Goal: Answer question/provide support: Share knowledge or assist other users

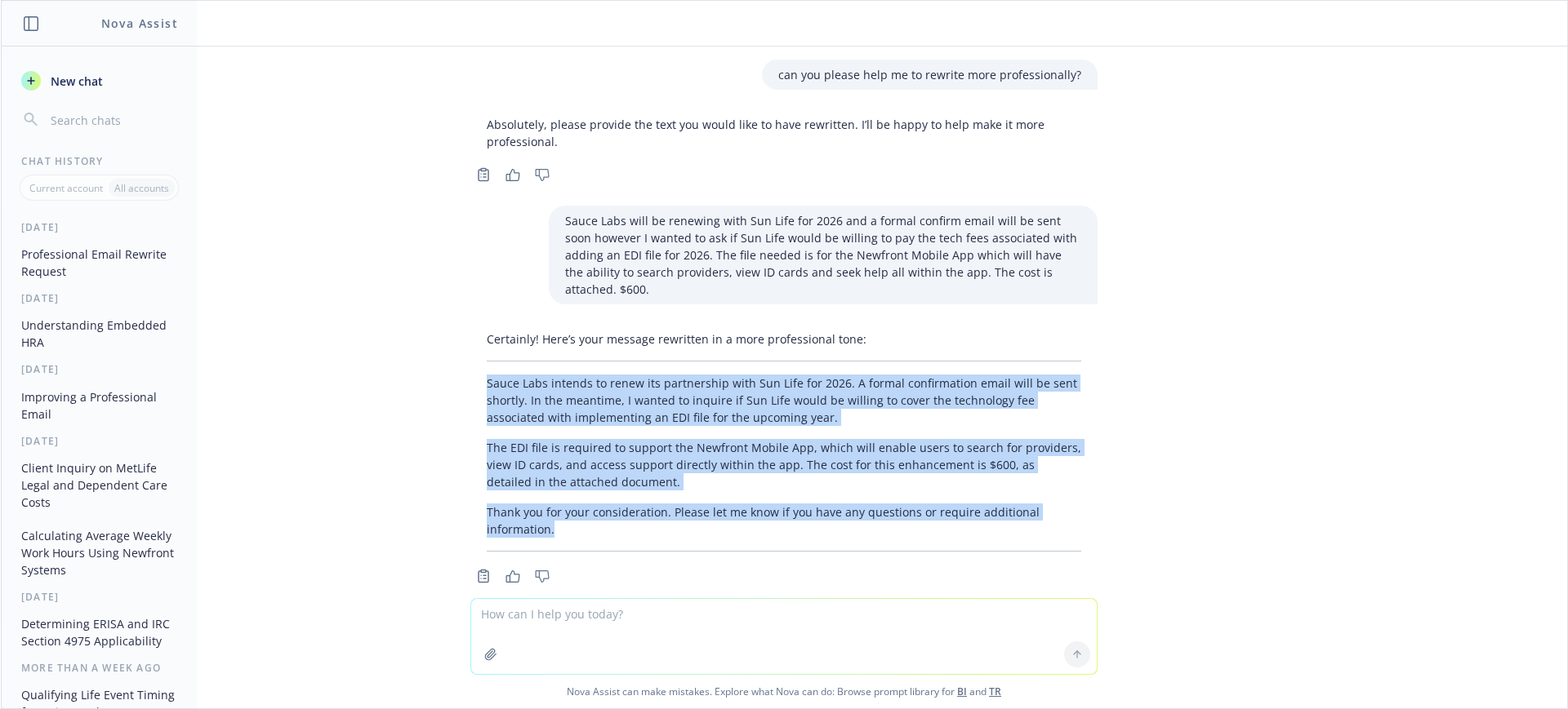
scroll to position [11, 0]
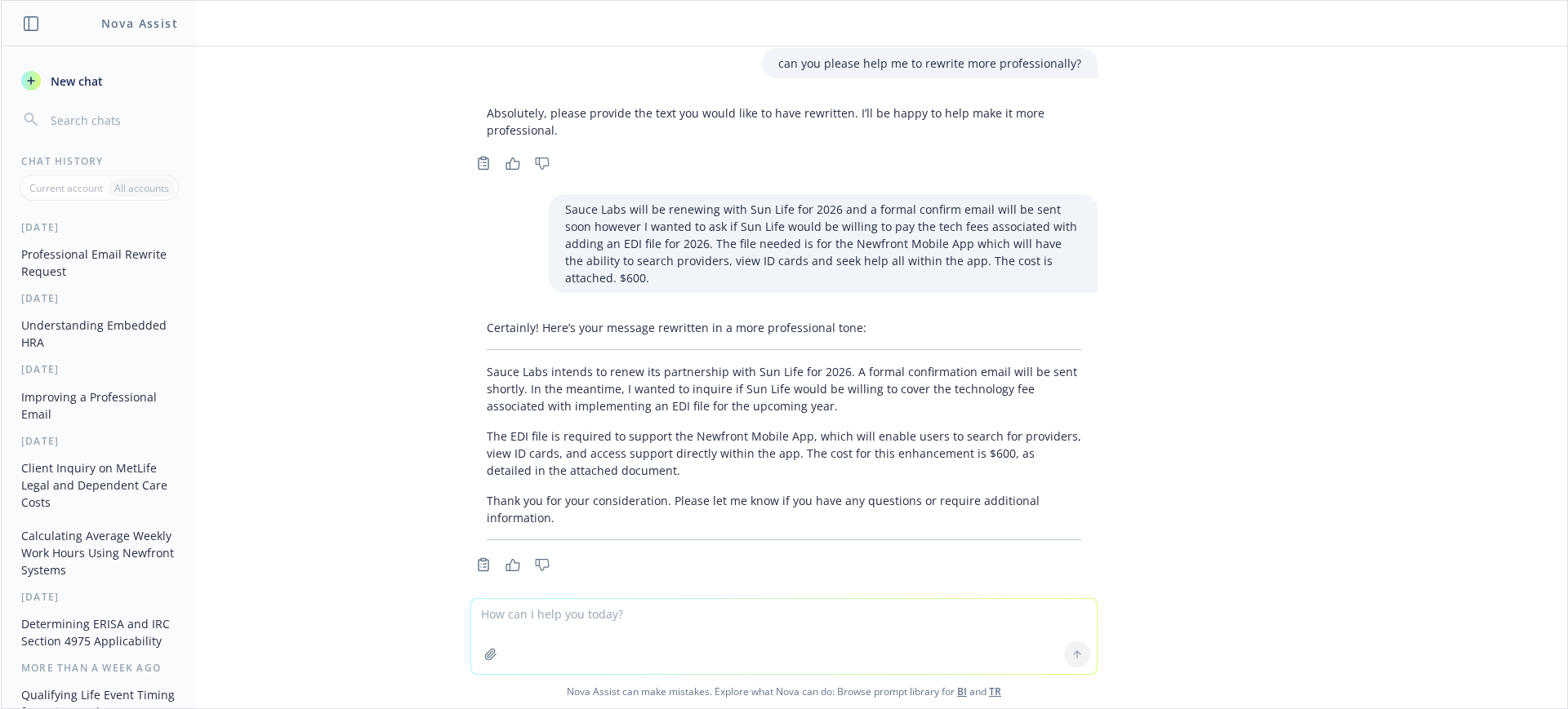
click at [539, 606] on textarea at bounding box center [783, 637] width 625 height 75
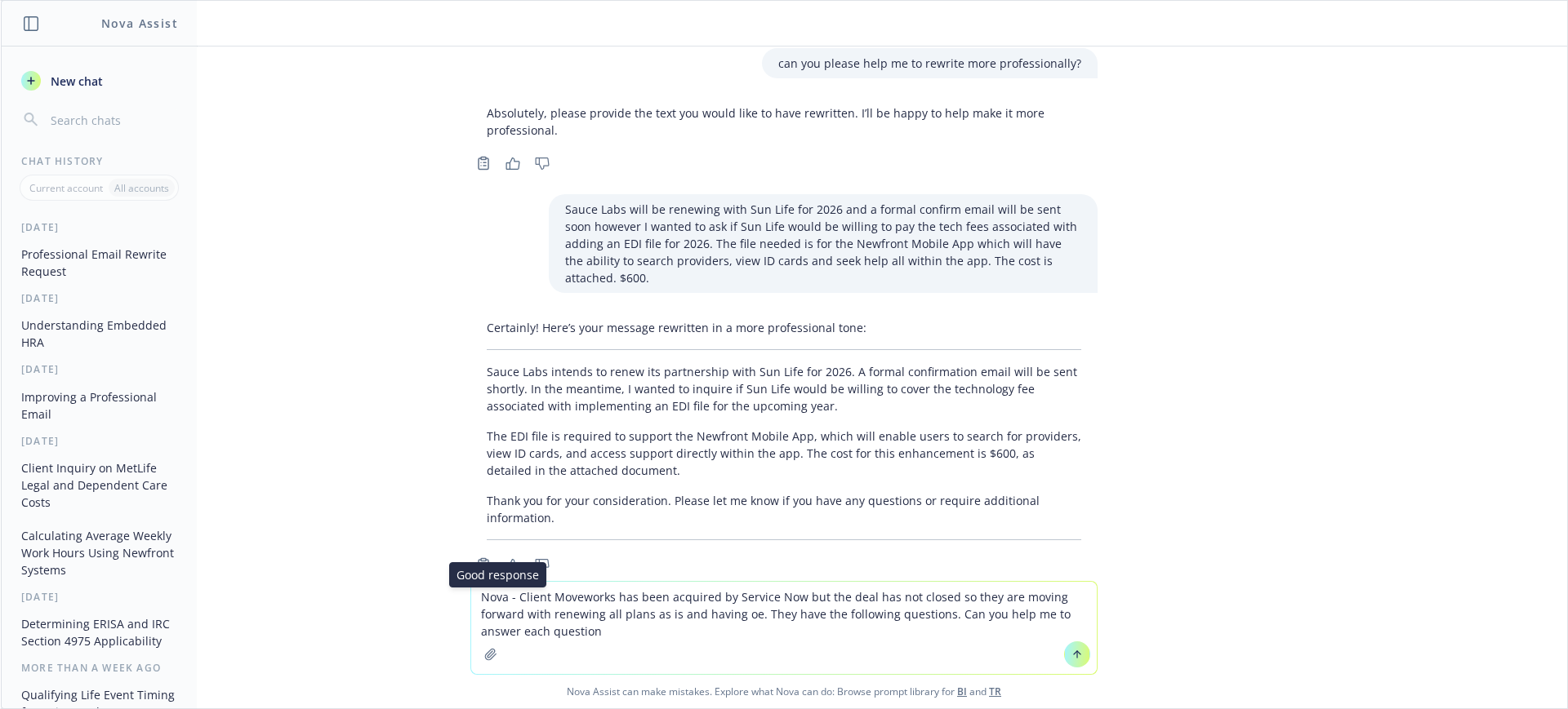
type textarea "Nova - Client Moveworks has been acquired by Service Now but the deal has not c…"
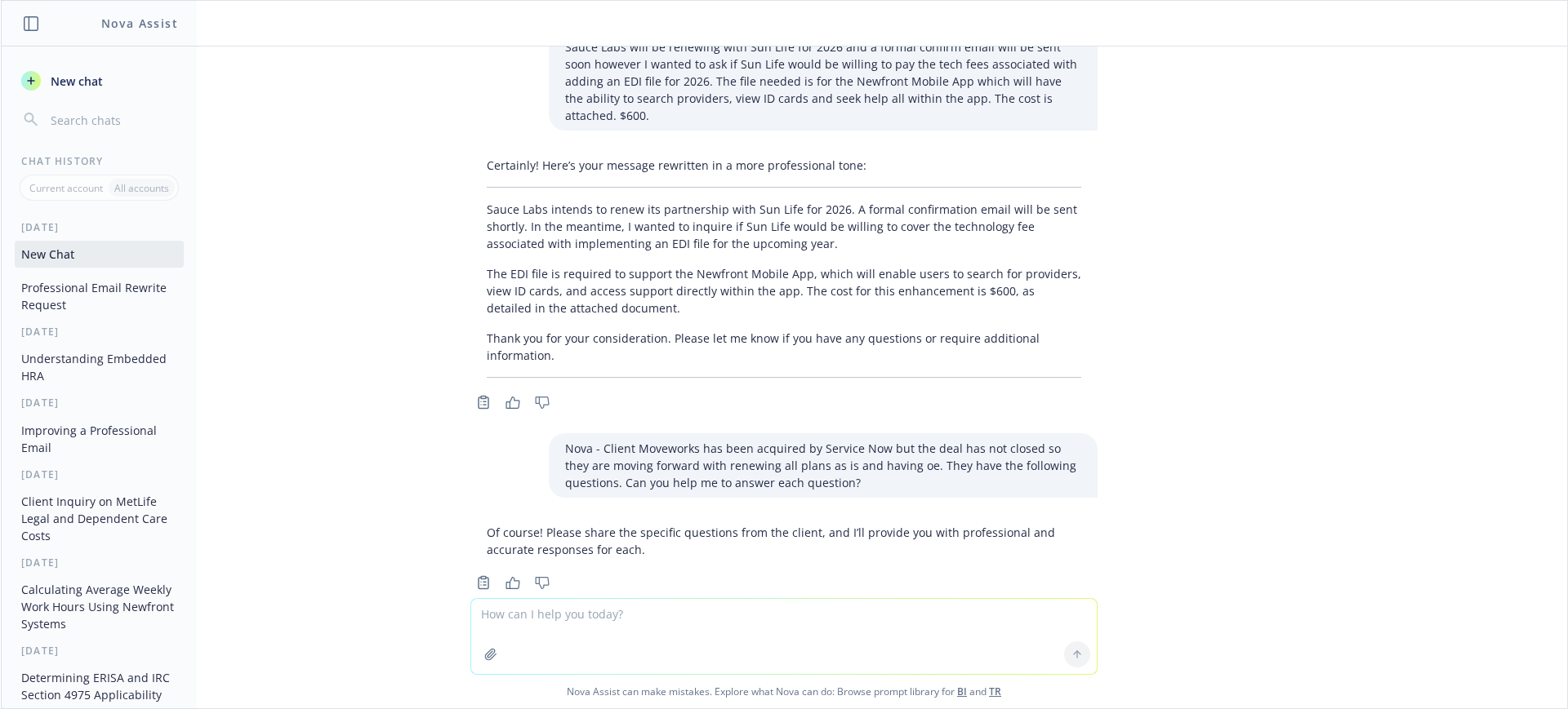
scroll to position [192, 0]
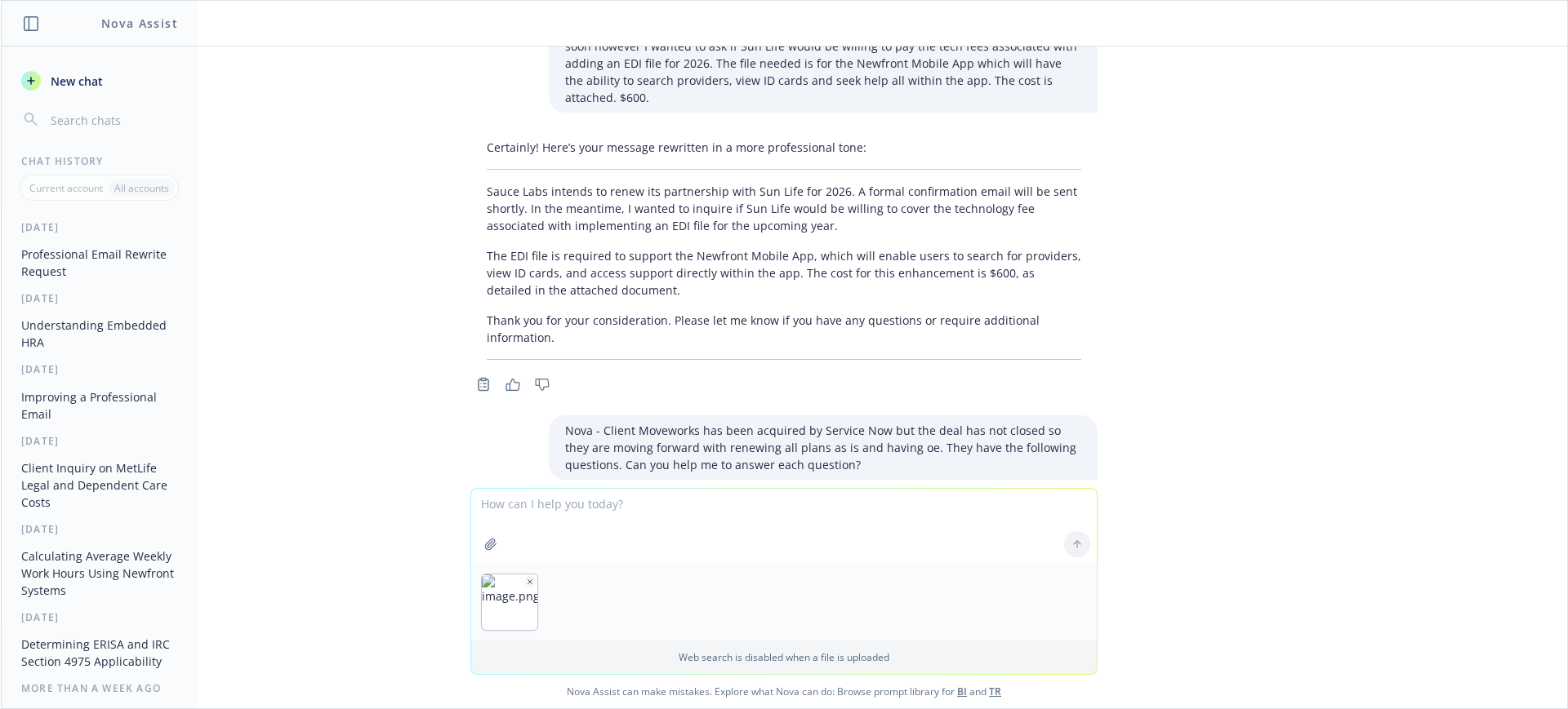
click at [544, 502] on textarea at bounding box center [783, 526] width 625 height 75
click at [473, 514] on textarea at bounding box center [783, 526] width 625 height 75
click at [574, 591] on img "button" at bounding box center [573, 603] width 56 height 56
click at [590, 580] on icon "button" at bounding box center [594, 582] width 8 height 8
click at [1072, 543] on div at bounding box center [1077, 544] width 39 height 39
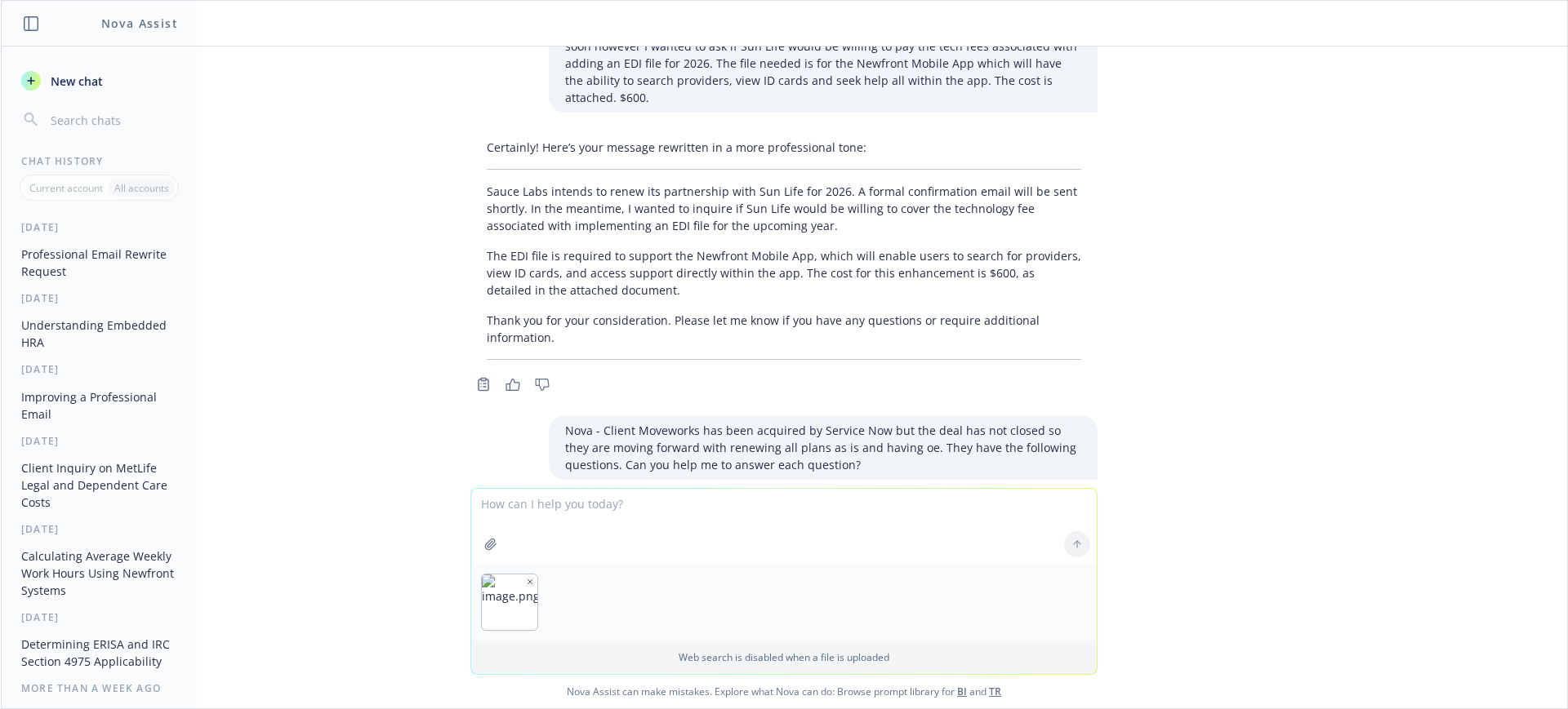
click at [493, 588] on img "button" at bounding box center [510, 603] width 56 height 56
click at [553, 504] on textarea at bounding box center [783, 526] width 625 height 75
click at [573, 598] on img "button" at bounding box center [573, 603] width 56 height 56
click at [592, 582] on icon "button" at bounding box center [594, 581] width 4 height 4
click at [663, 586] on div at bounding box center [783, 603] width 625 height 77
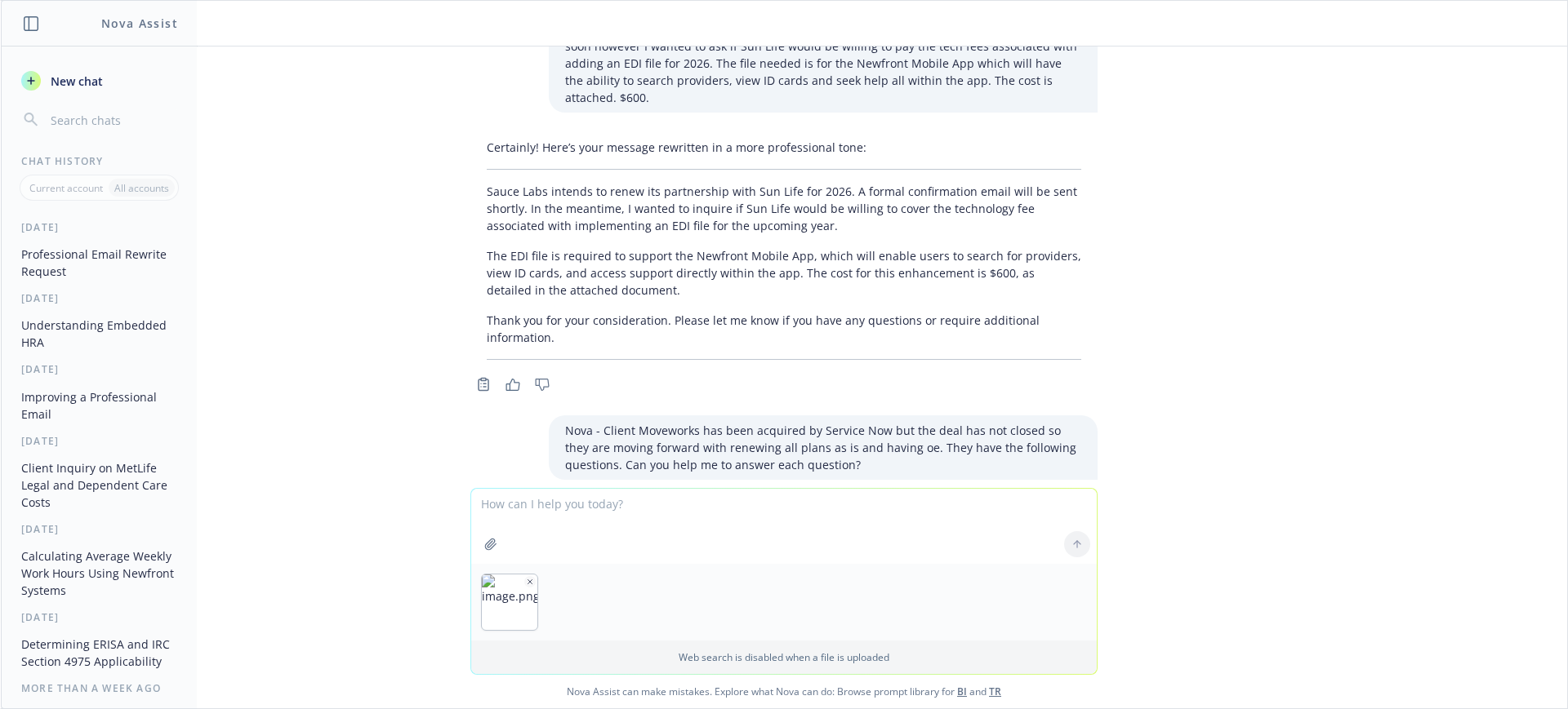
click at [1071, 544] on div at bounding box center [1077, 544] width 39 height 39
click at [739, 618] on div at bounding box center [783, 603] width 625 height 77
click at [526, 578] on icon "button" at bounding box center [530, 582] width 8 height 8
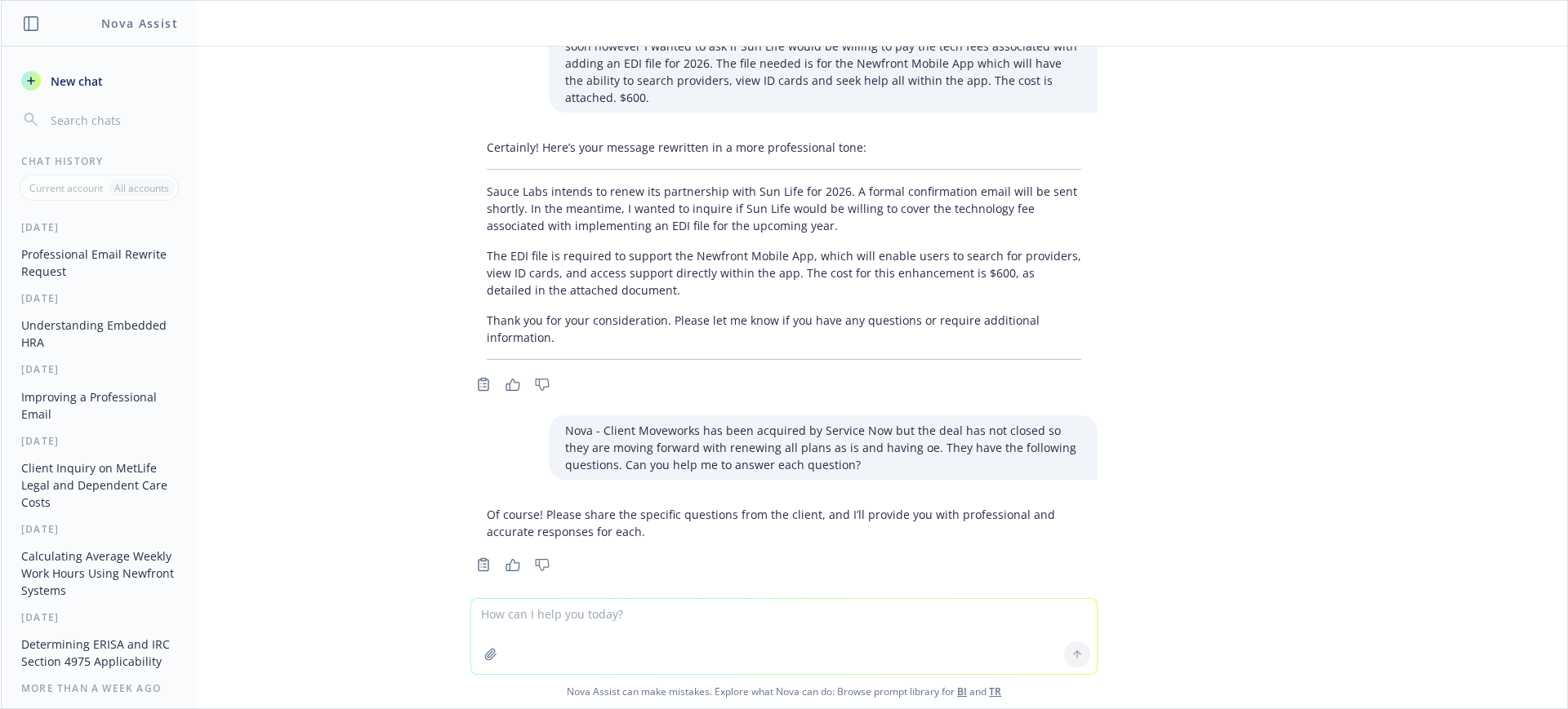
click at [506, 619] on textarea at bounding box center [783, 637] width 625 height 75
click at [505, 607] on textarea at bounding box center [783, 637] width 625 height 75
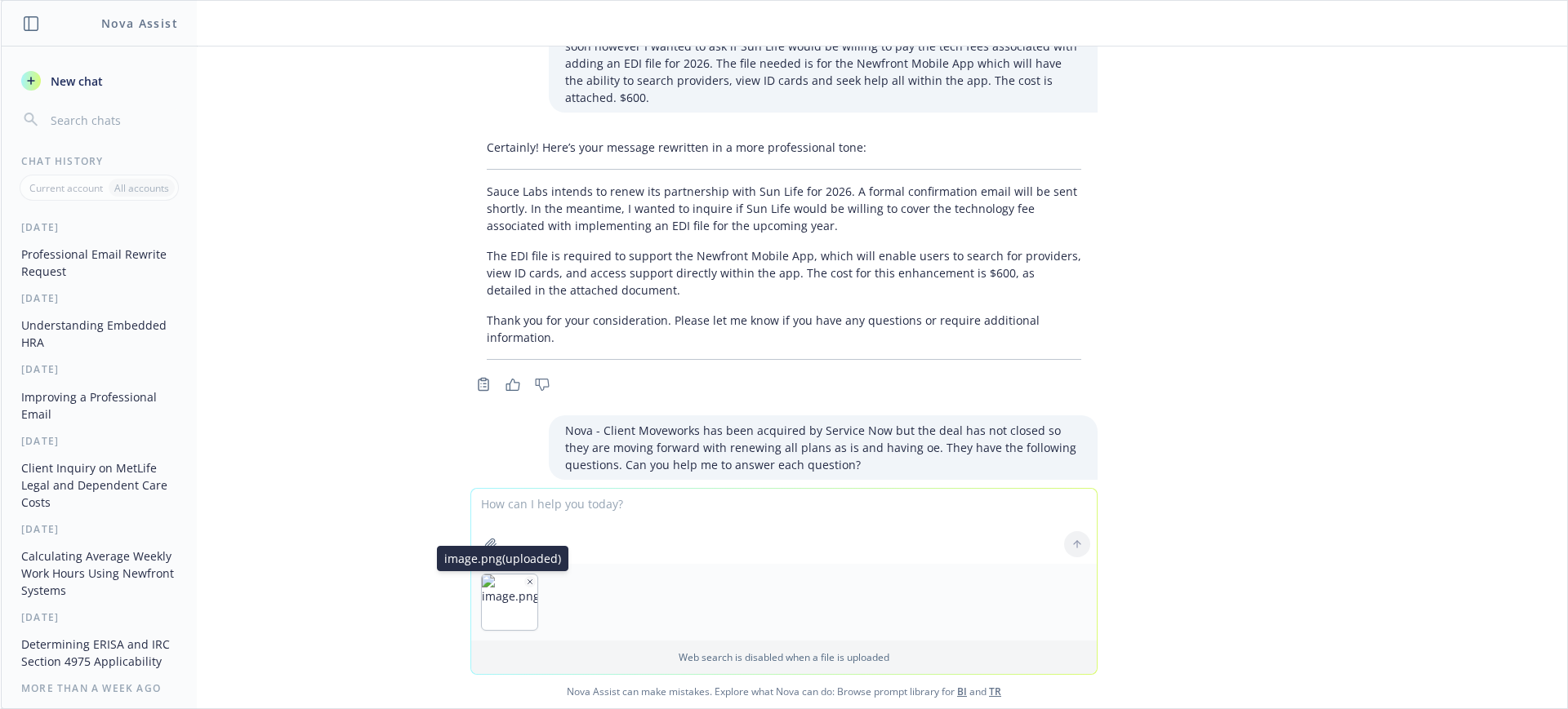
click at [519, 586] on div "image.png (uploaded) image.png (uploaded)" at bounding box center [510, 603] width 57 height 57
click at [526, 582] on icon "button" at bounding box center [530, 582] width 8 height 8
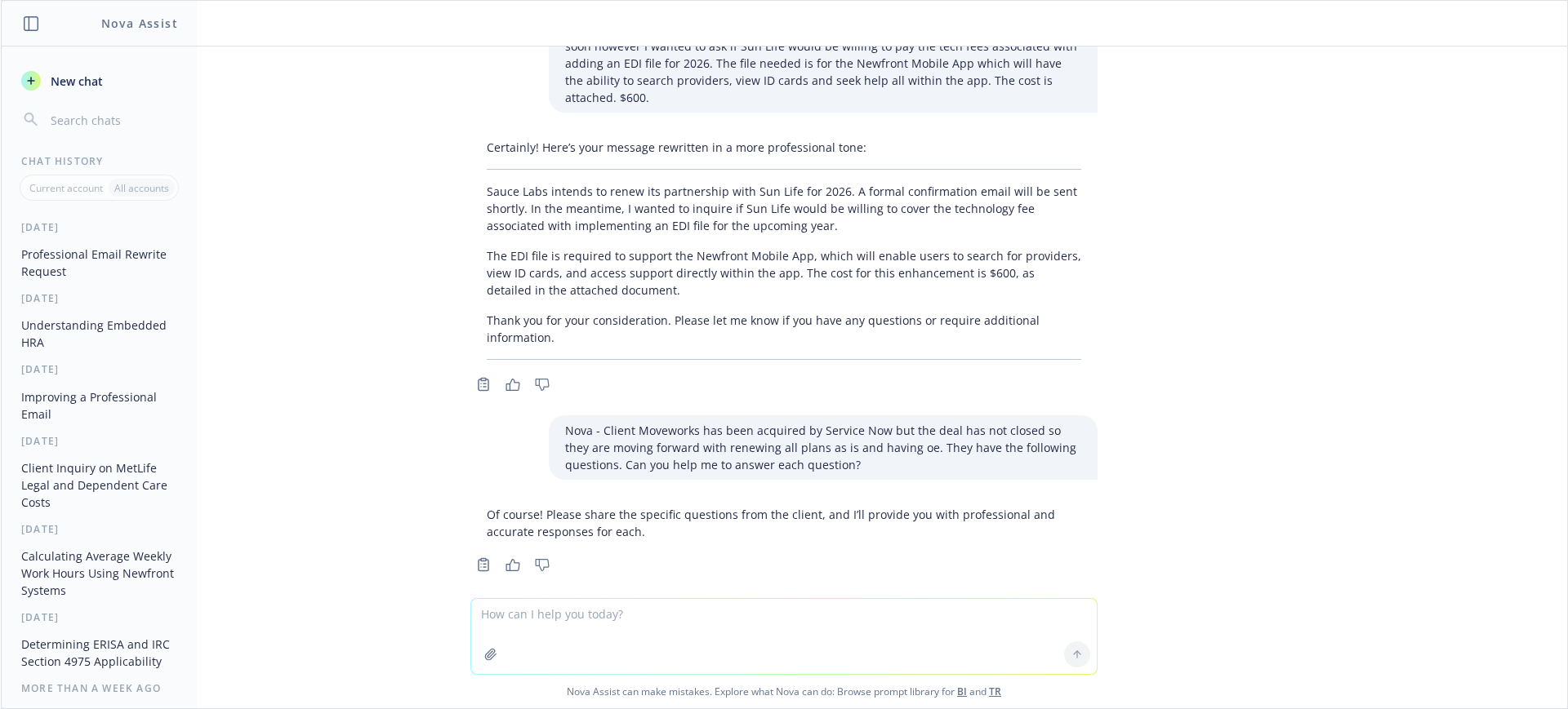
click at [497, 613] on textarea at bounding box center [783, 637] width 625 height 75
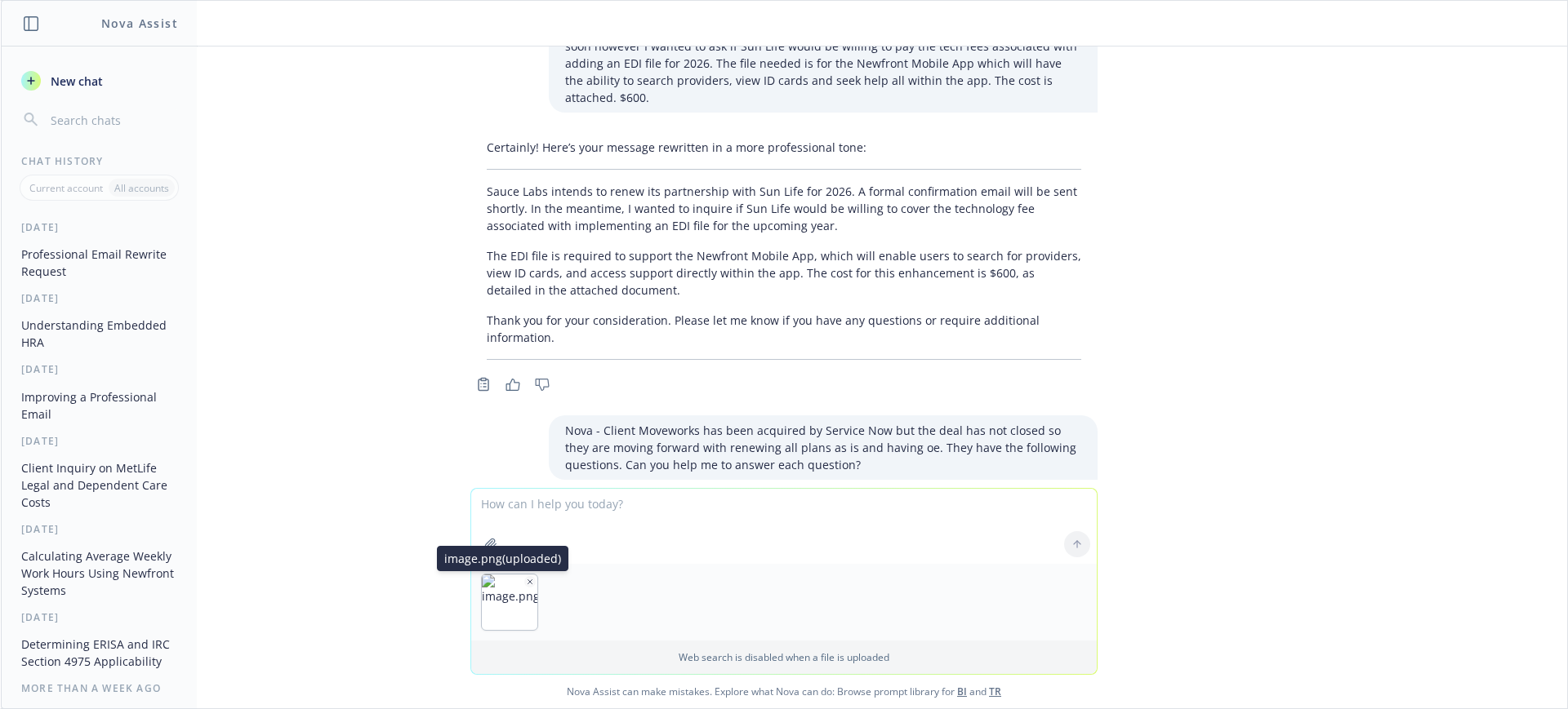
click at [524, 576] on button "button" at bounding box center [530, 582] width 11 height 11
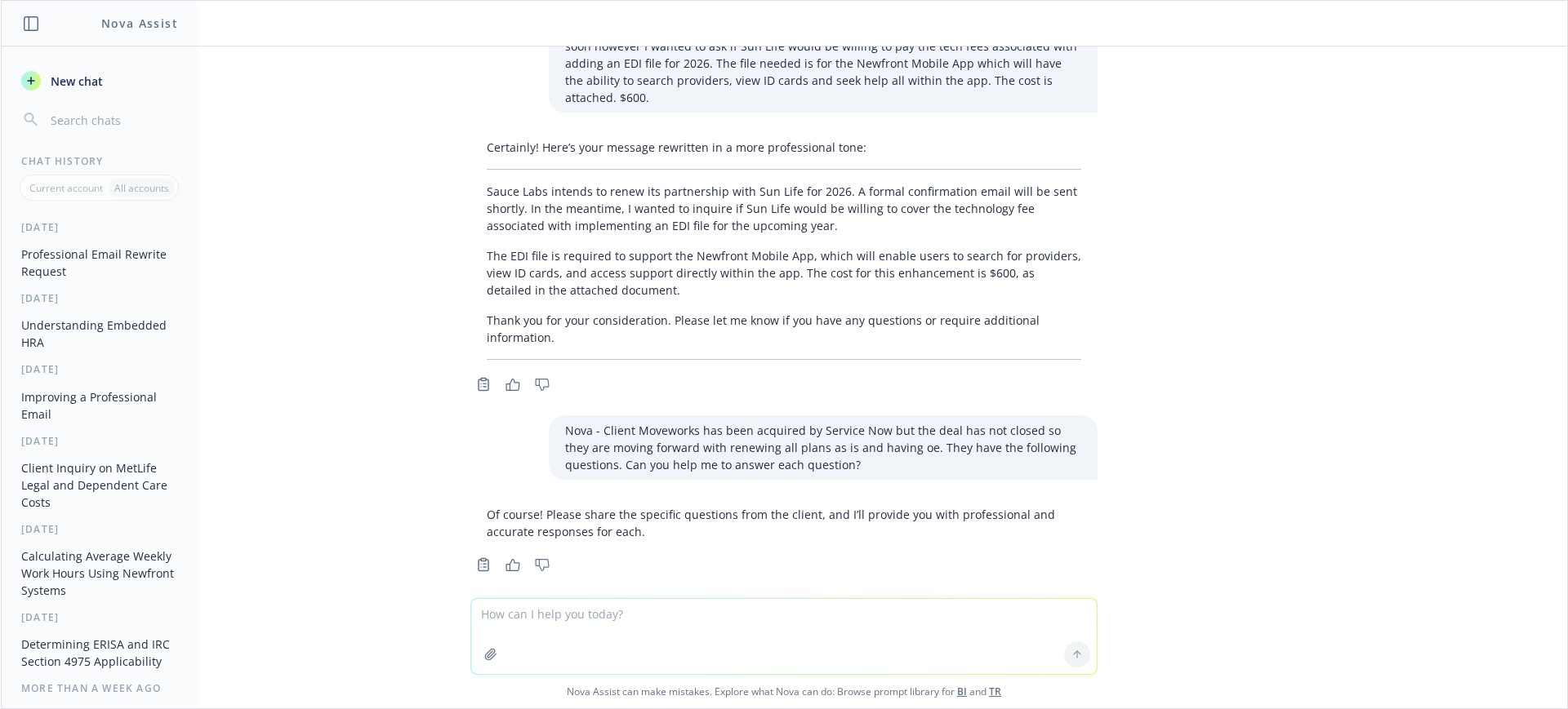
click at [474, 622] on textarea at bounding box center [783, 637] width 625 height 75
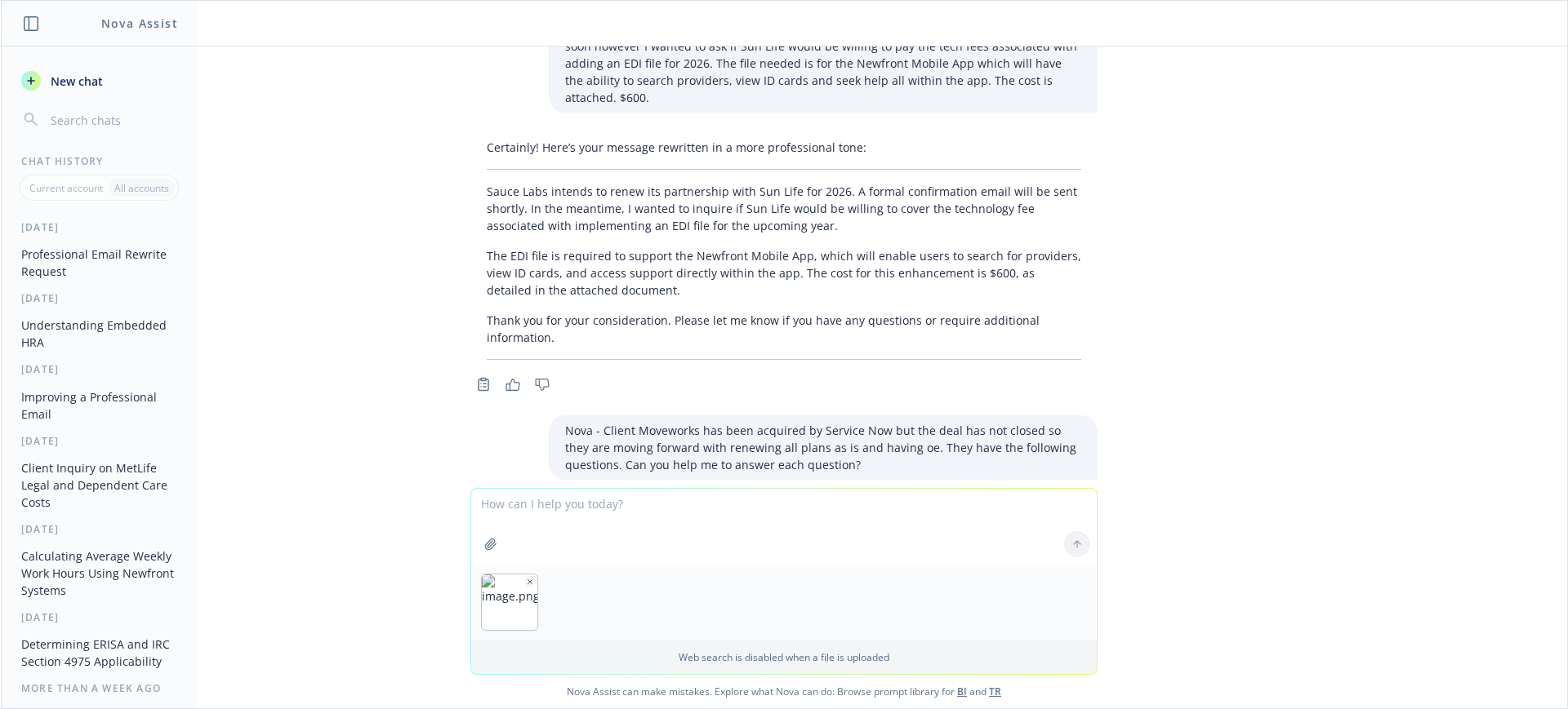
click at [1072, 542] on div at bounding box center [1077, 544] width 39 height 39
click at [631, 550] on textarea at bounding box center [783, 526] width 625 height 75
click at [494, 517] on textarea at bounding box center [783, 526] width 625 height 75
click at [580, 578] on img "button" at bounding box center [573, 603] width 56 height 56
click at [590, 578] on icon "button" at bounding box center [594, 582] width 8 height 8
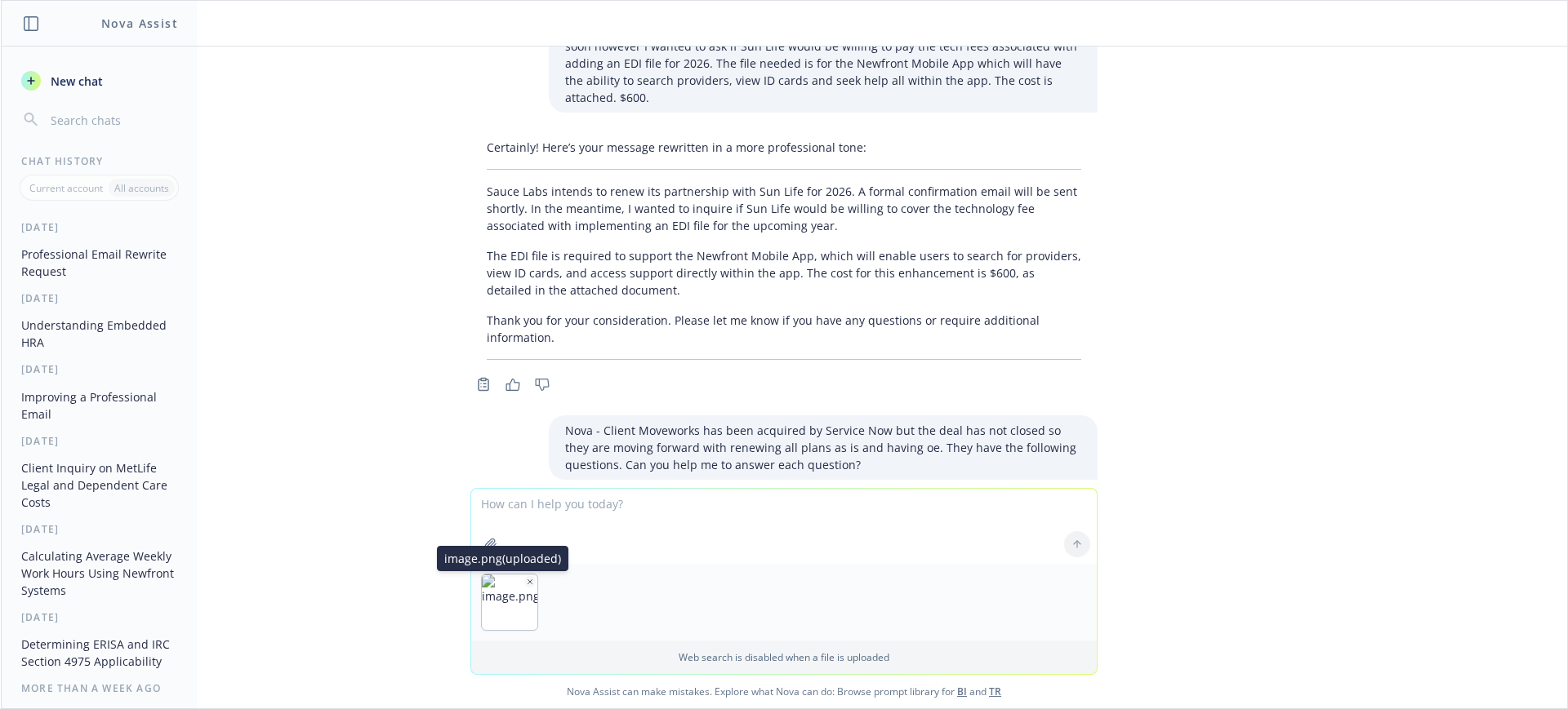
click at [528, 585] on img "button" at bounding box center [510, 603] width 56 height 56
click at [526, 581] on icon "button" at bounding box center [530, 582] width 8 height 8
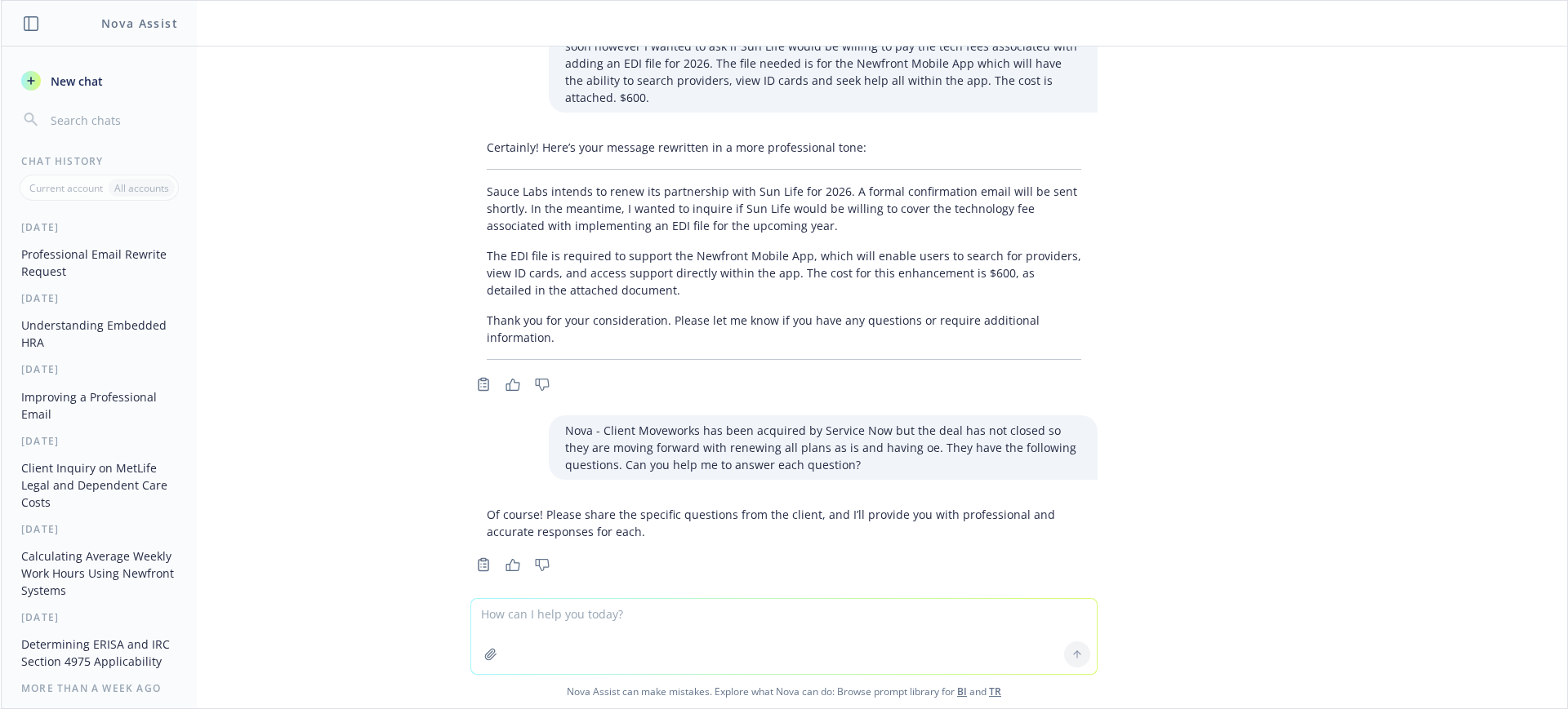
paste textarea "If the deal closes some time before the end of the year, how does termination o…"
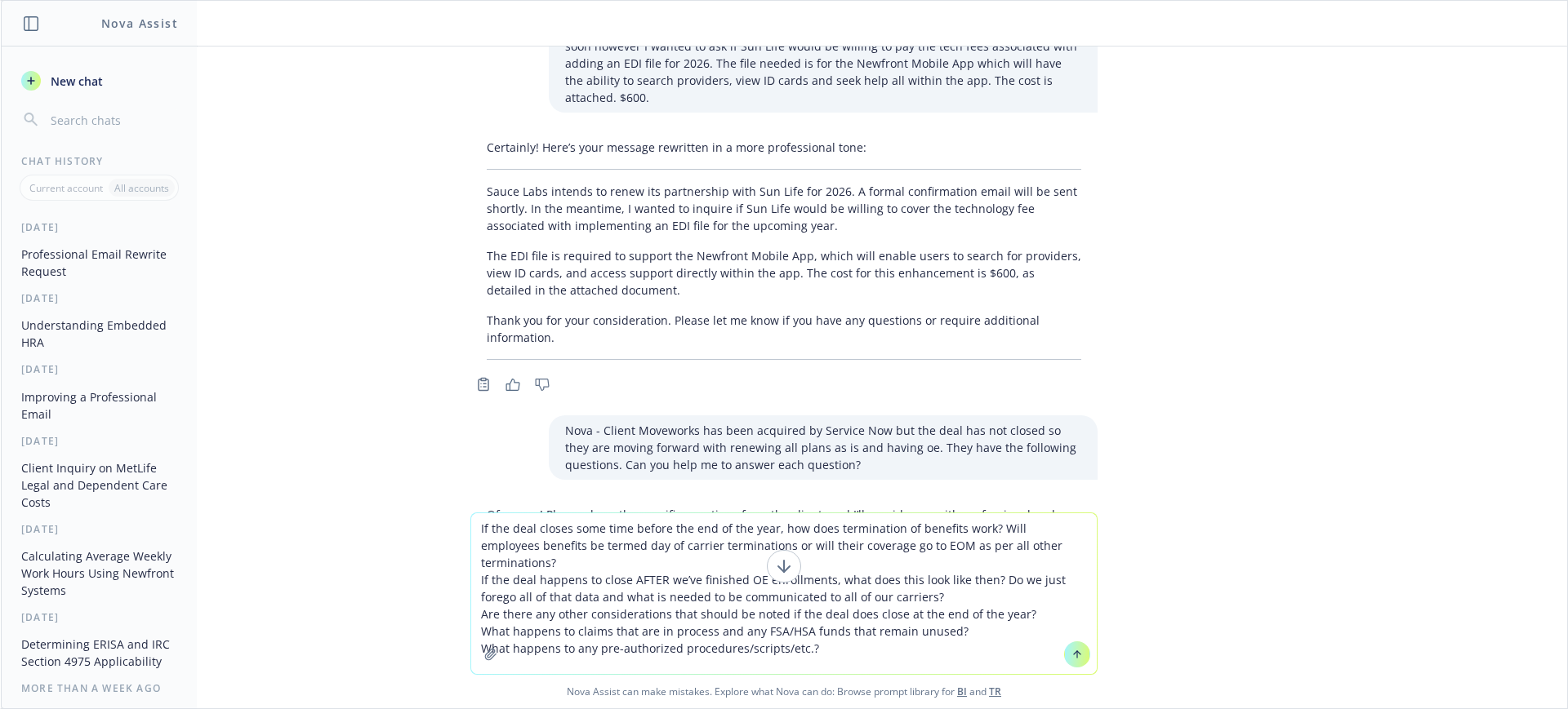
type textarea "If the deal closes some time before the end of the year, how does termination o…"
click at [1077, 656] on icon at bounding box center [1077, 654] width 0 height 7
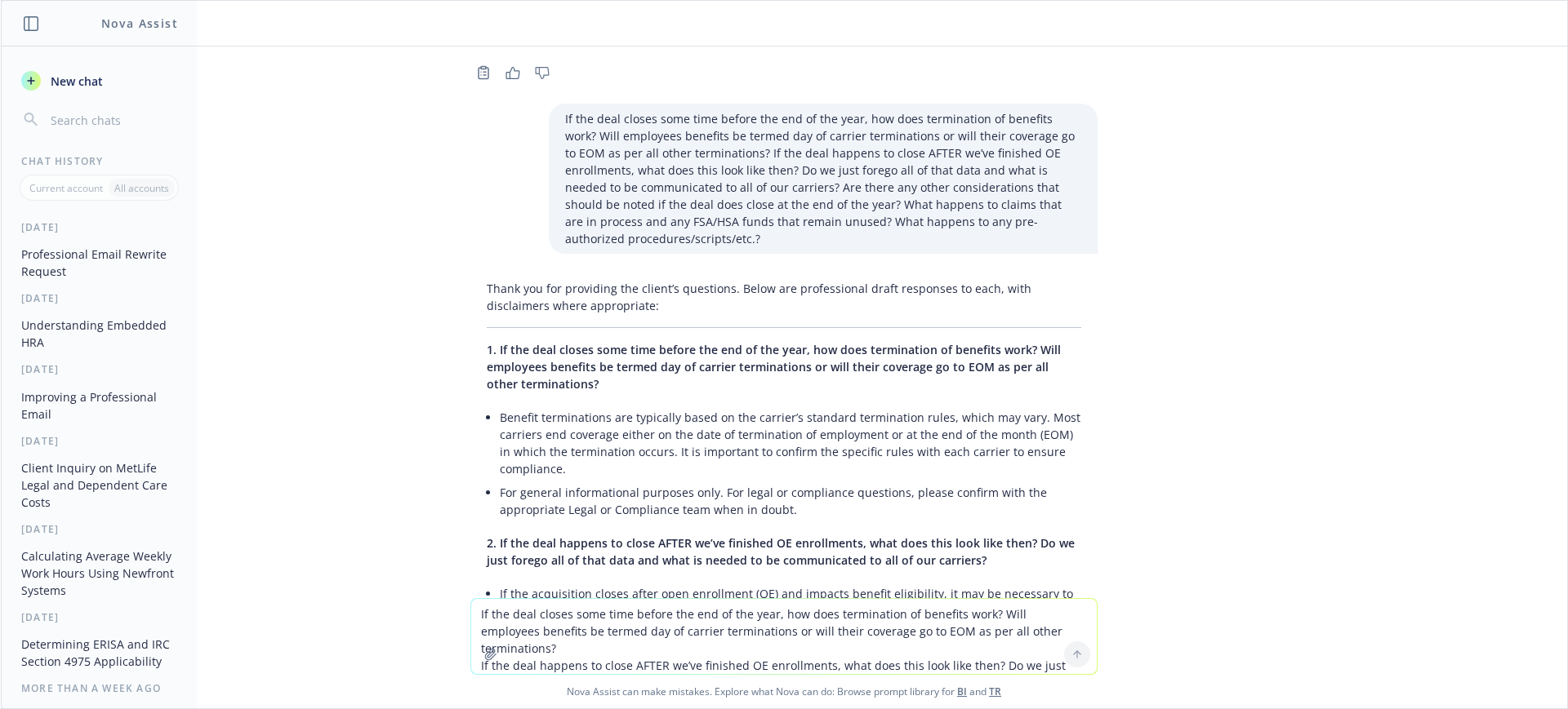
scroll to position [714, 0]
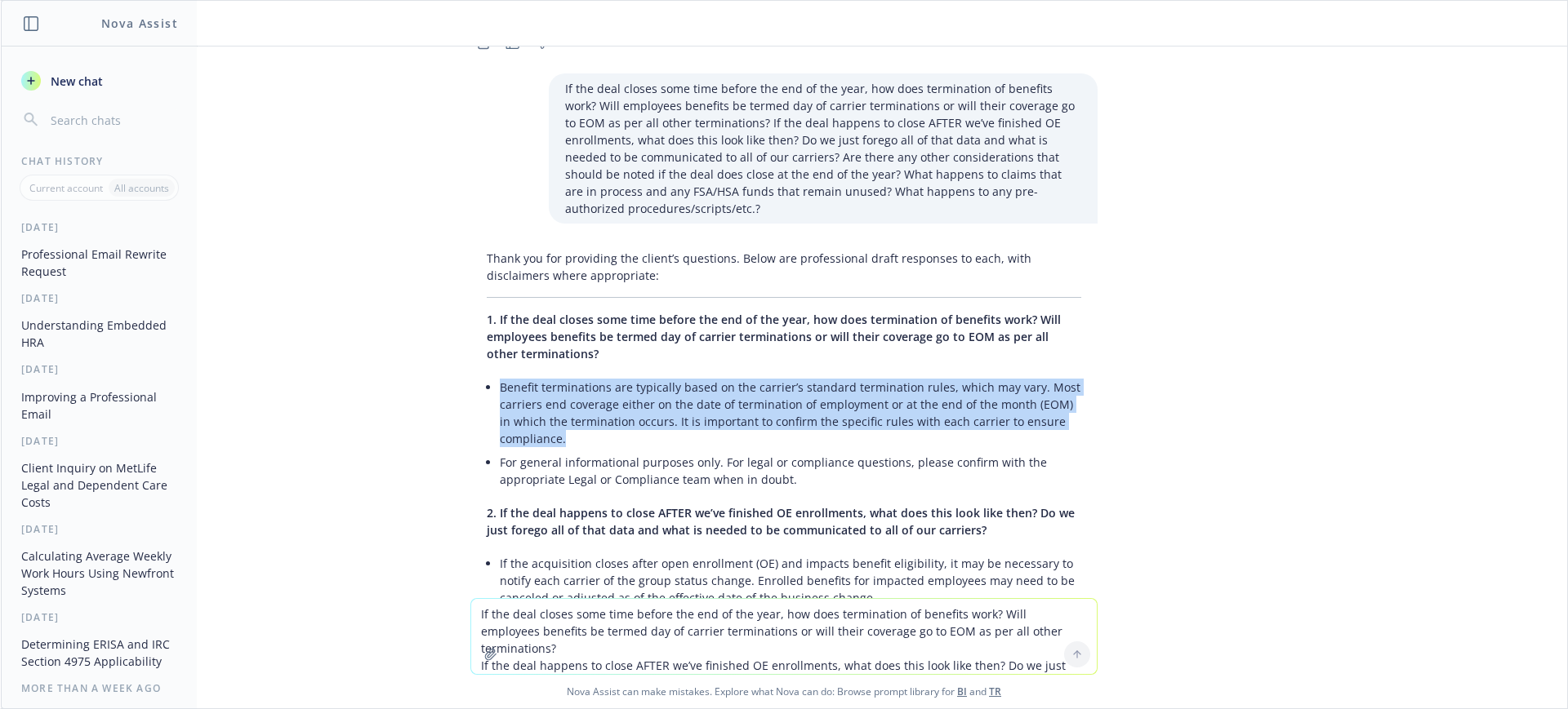
drag, startPoint x: 557, startPoint y: 418, endPoint x: 478, endPoint y: 371, distance: 91.9
copy li "Benefit terminations are typically based on the carrier’s standard termination …"
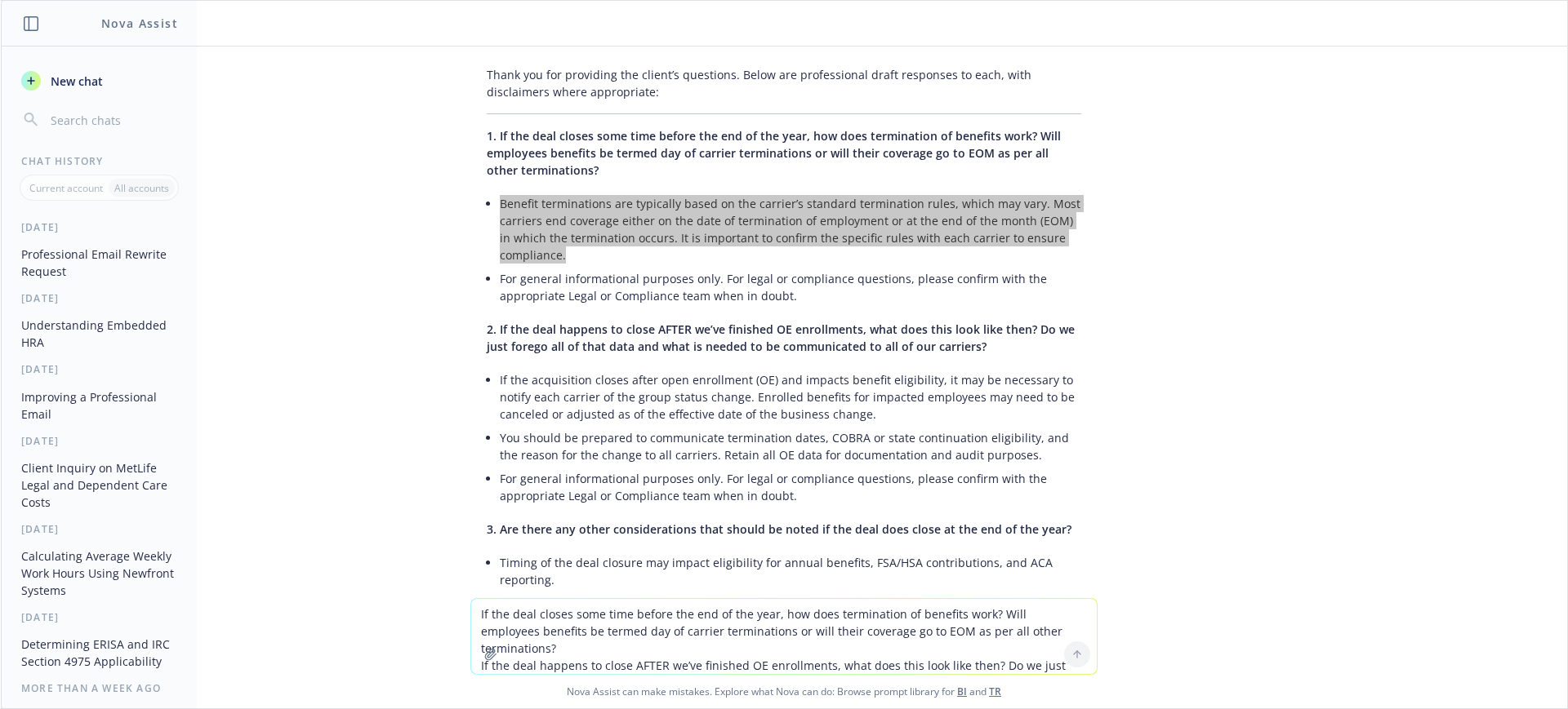
scroll to position [918, 0]
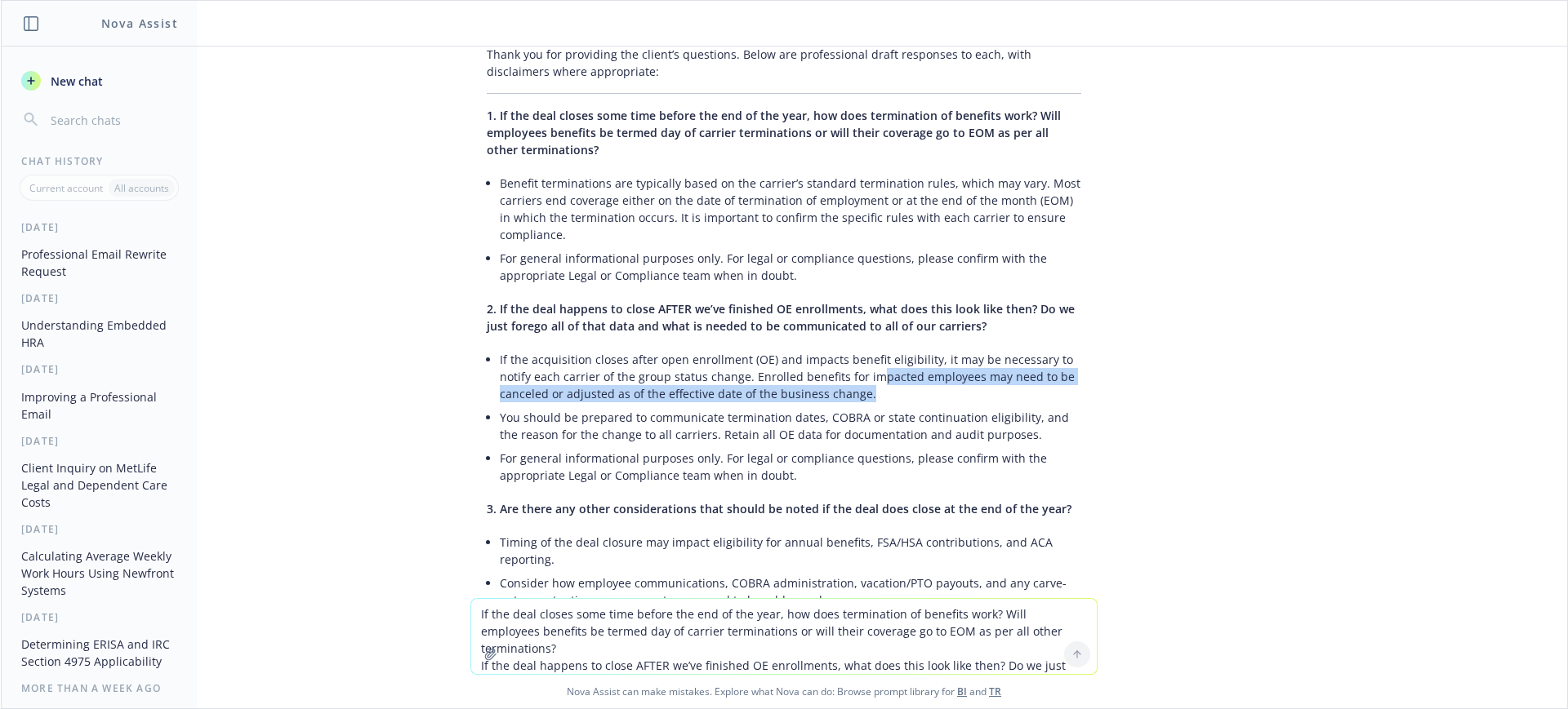
drag, startPoint x: 863, startPoint y: 378, endPoint x: 859, endPoint y: 359, distance: 19.4
click at [859, 359] on li "If the acquisition closes after open enrollment (OE) and impacts benefit eligib…" at bounding box center [791, 377] width 582 height 58
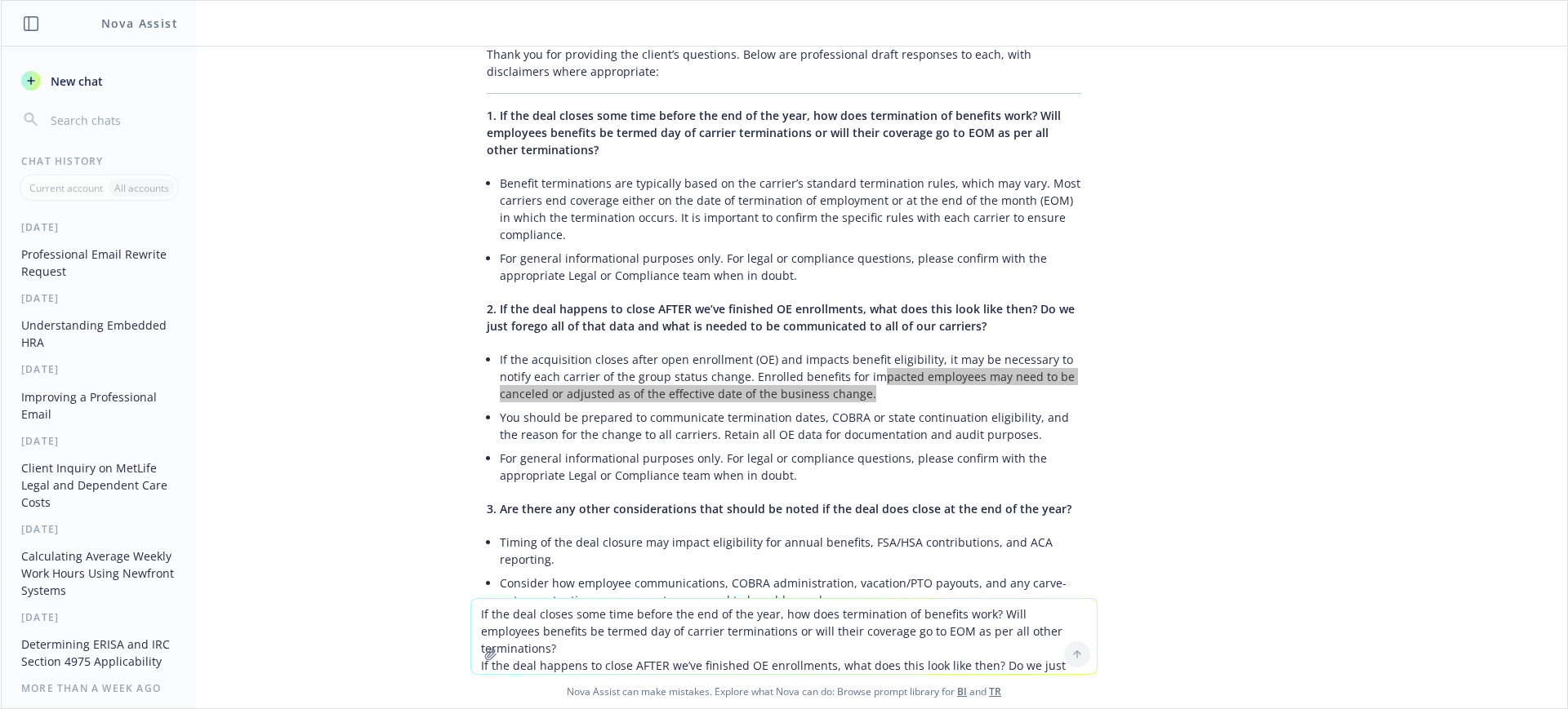
scroll to position [1020, 0]
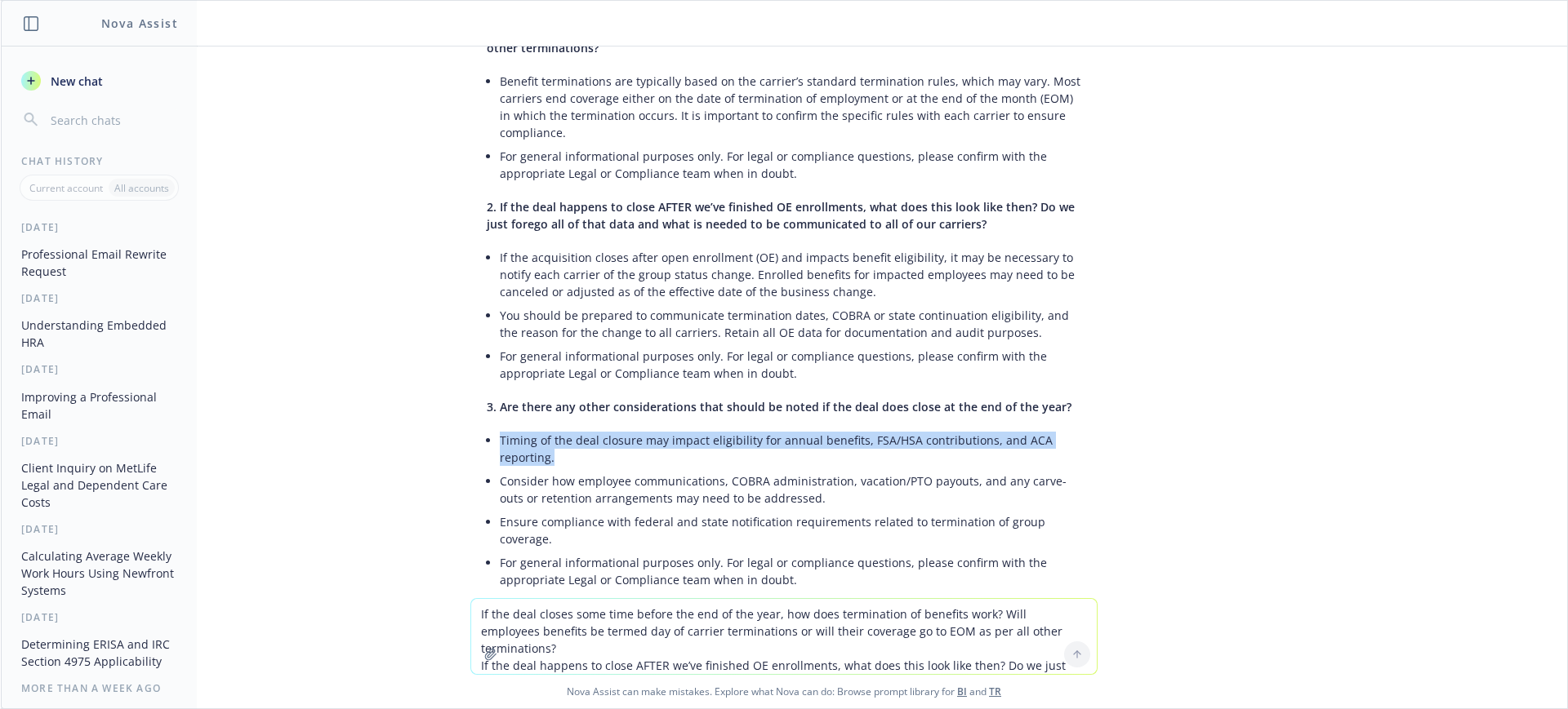
drag, startPoint x: 552, startPoint y: 440, endPoint x: 485, endPoint y: 418, distance: 70.5
click at [500, 428] on li "Timing of the deal closure may impact eligibility for annual benefits, FSA/HSA …" at bounding box center [791, 449] width 582 height 41
copy li "Timing of the deal closure may impact eligibility for annual benefits, FSA/HSA …"
